Goal: Transaction & Acquisition: Subscribe to service/newsletter

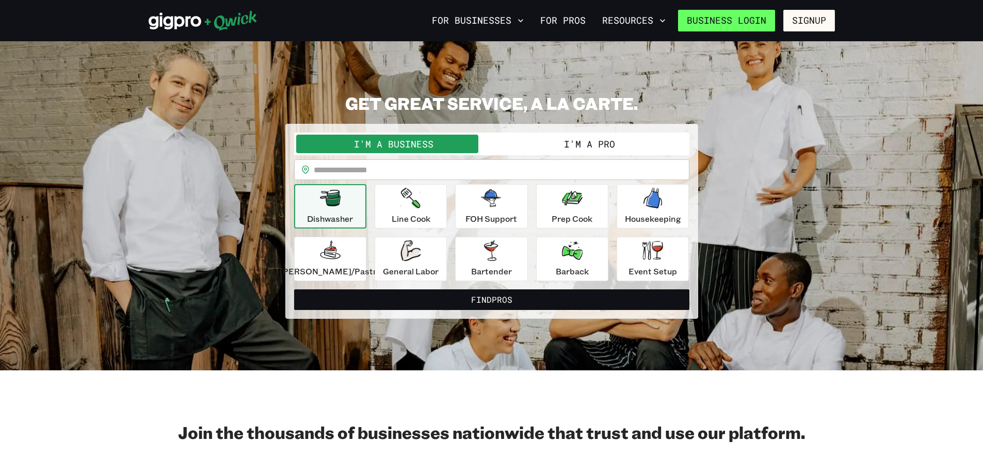
click at [747, 12] on link "Business Login" at bounding box center [726, 21] width 97 height 22
click at [570, 20] on link "For Pros" at bounding box center [563, 21] width 54 height 18
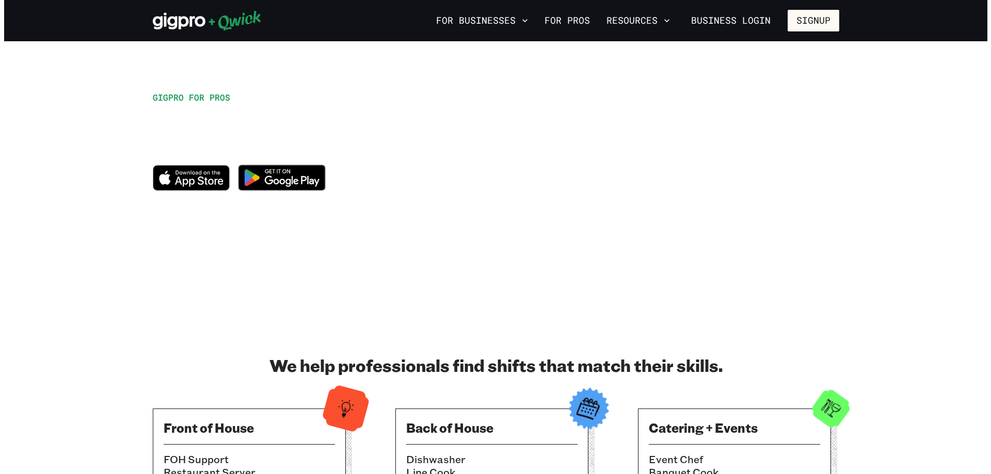
scroll to position [155, 0]
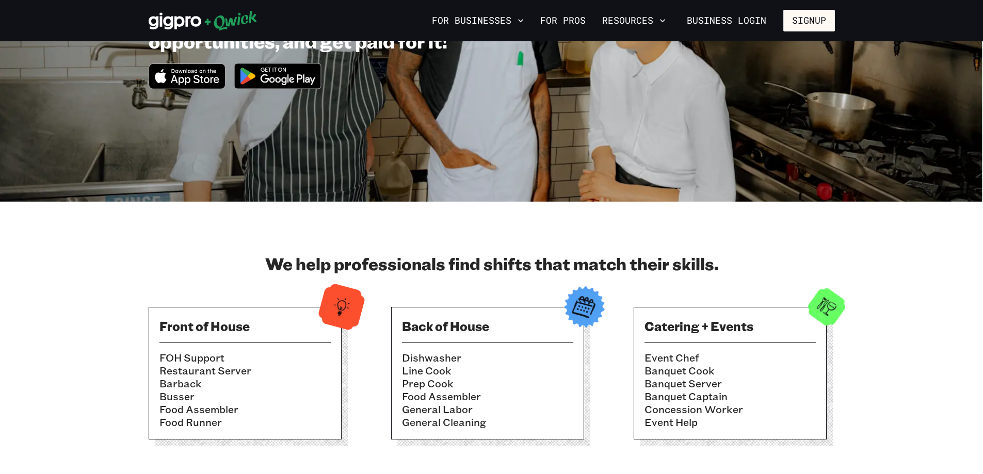
click at [305, 76] on img at bounding box center [278, 76] width 100 height 39
click at [492, 19] on button "For Businesses" at bounding box center [478, 21] width 100 height 18
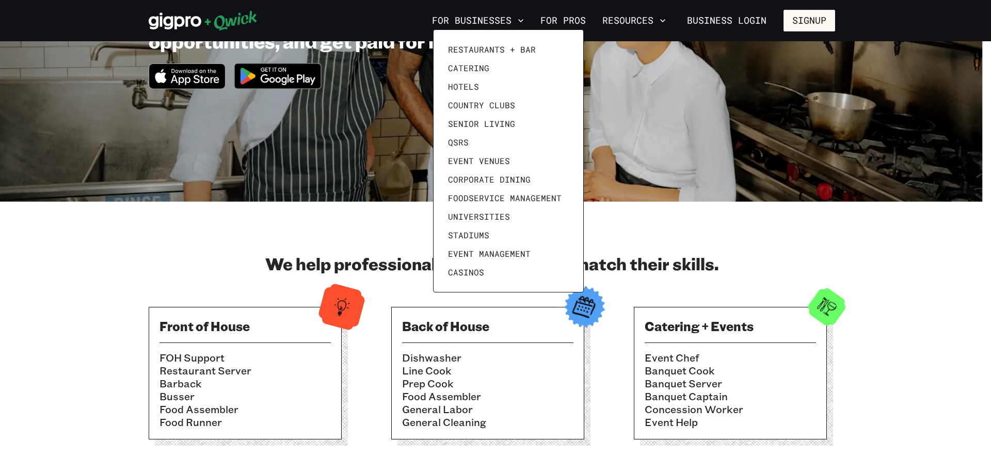
click at [815, 17] on div at bounding box center [495, 237] width 991 height 474
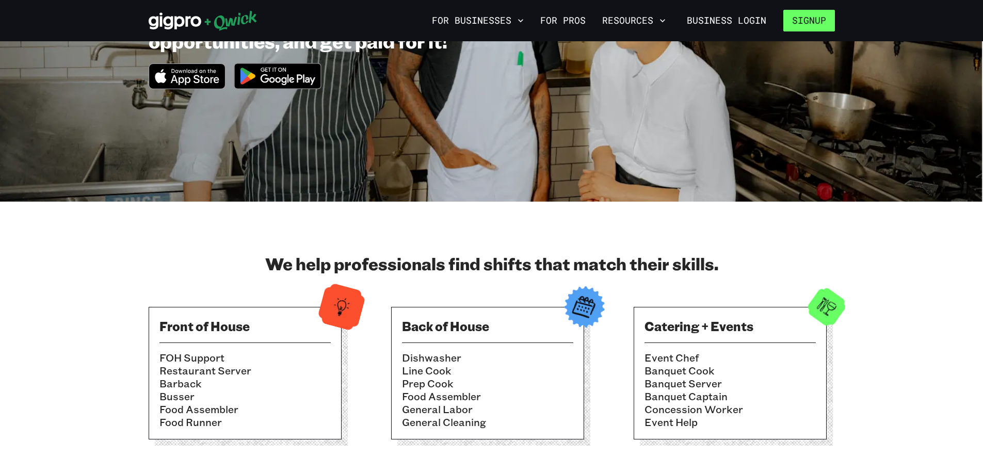
click at [817, 20] on button "Signup" at bounding box center [809, 21] width 52 height 22
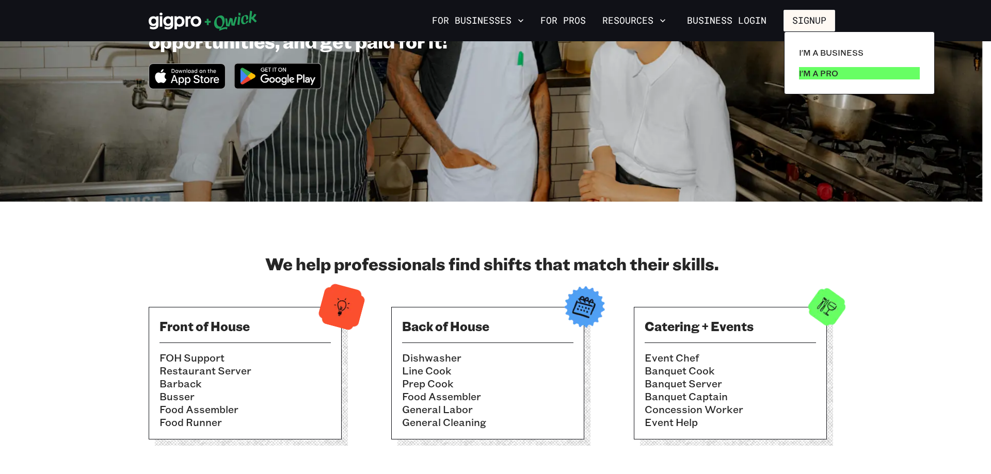
click at [810, 72] on p "I'm a Pro" at bounding box center [818, 73] width 39 height 12
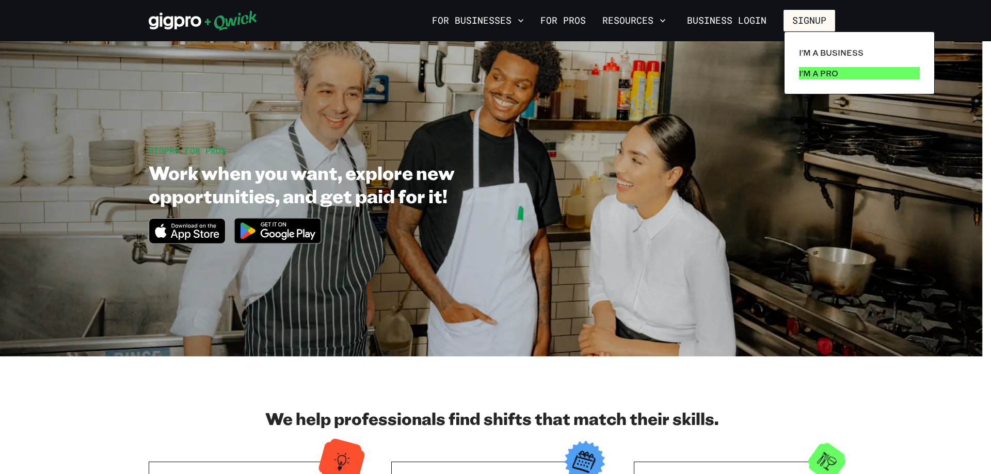
click at [798, 77] on link "I'm a Pro" at bounding box center [859, 73] width 129 height 21
click at [847, 71] on link "I'm a Pro" at bounding box center [859, 73] width 129 height 21
click at [846, 71] on link "I'm a Pro" at bounding box center [859, 73] width 129 height 21
click at [844, 71] on link "I'm a Pro" at bounding box center [859, 73] width 129 height 21
